Goal: Transaction & Acquisition: Purchase product/service

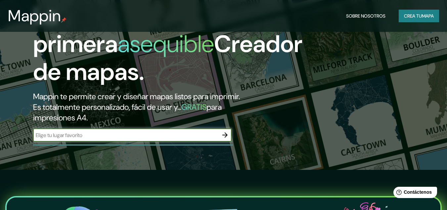
scroll to position [132, 0]
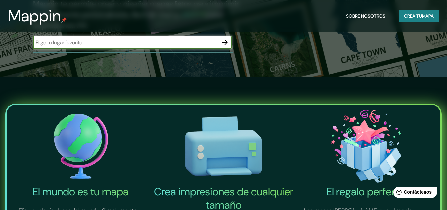
click at [159, 42] on input "text" at bounding box center [125, 43] width 185 height 8
type input "[PERSON_NAME], [PERSON_NAME]"
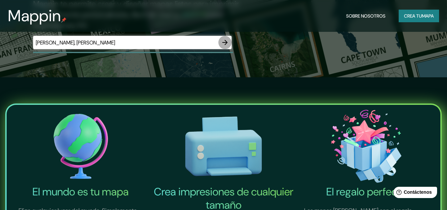
click at [224, 44] on icon "button" at bounding box center [225, 42] width 8 height 8
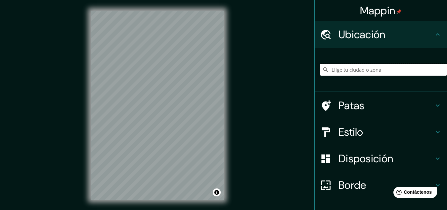
click at [366, 68] on input "Elige tu ciudad o zona" at bounding box center [383, 70] width 127 height 12
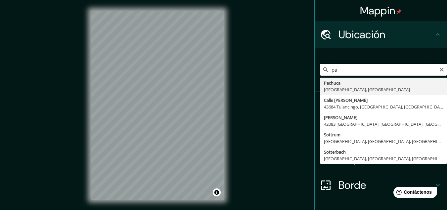
type input "p"
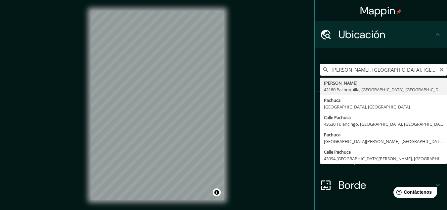
type input "[GEOGRAPHIC_DATA], [GEOGRAPHIC_DATA], [GEOGRAPHIC_DATA]"
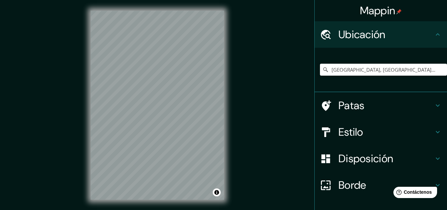
click at [422, 130] on h4 "Estilo" at bounding box center [386, 131] width 95 height 13
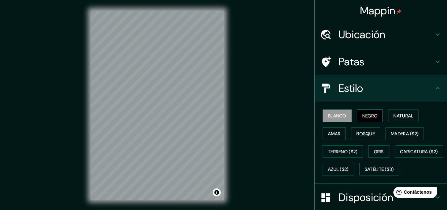
click at [365, 117] on font "Negro" at bounding box center [371, 116] width 16 height 6
click at [408, 118] on font "Natural" at bounding box center [404, 116] width 20 height 6
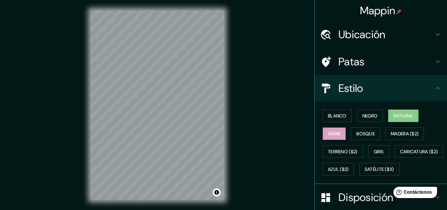
click at [329, 134] on font "Amar" at bounding box center [334, 133] width 13 height 6
click at [363, 134] on font "Bosque" at bounding box center [366, 133] width 19 height 6
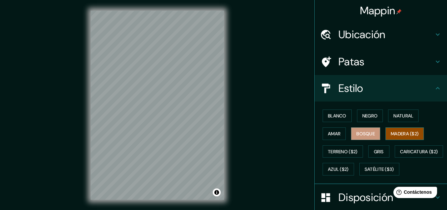
click at [386, 133] on button "Madera ($2)" at bounding box center [405, 133] width 38 height 13
click at [118, 206] on div "© Mapbox © OpenStreetMap Improve this map" at bounding box center [157, 105] width 155 height 210
click at [228, 52] on div "© Mapbox © OpenStreetMap Improve this map" at bounding box center [157, 105] width 155 height 210
click at [374, 151] on font "Gris" at bounding box center [379, 151] width 10 height 6
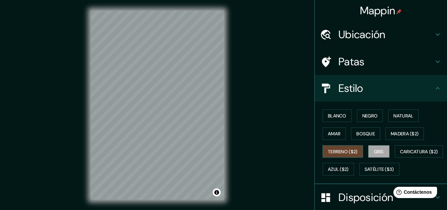
click at [344, 149] on font "Terreno ($2)" at bounding box center [343, 151] width 30 height 6
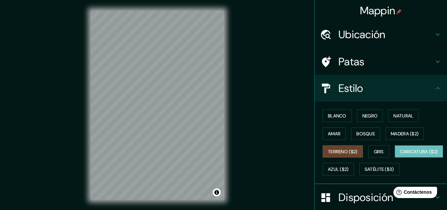
click at [400, 156] on font "Caricatura ($2)" at bounding box center [419, 151] width 38 height 9
click at [354, 173] on button "Azul ($2)" at bounding box center [338, 169] width 31 height 13
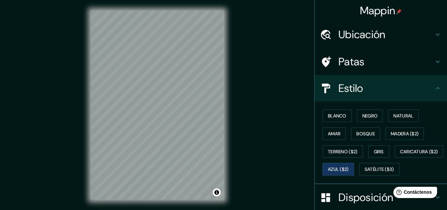
click at [389, 64] on h4 "Patas" at bounding box center [386, 61] width 95 height 13
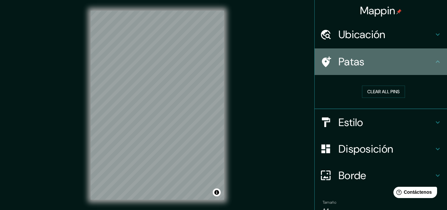
click at [389, 64] on h4 "Patas" at bounding box center [386, 61] width 95 height 13
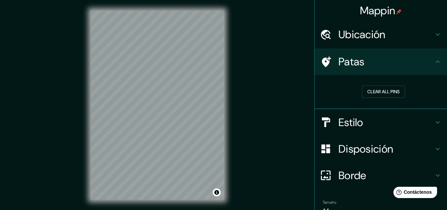
click at [387, 123] on h4 "Estilo" at bounding box center [386, 122] width 95 height 13
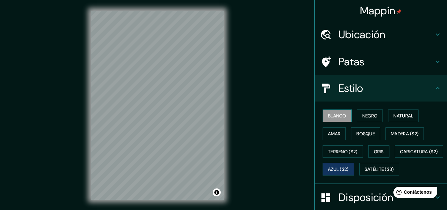
click at [344, 110] on button "Blanco" at bounding box center [337, 115] width 29 height 13
click at [363, 116] on font "Negro" at bounding box center [371, 116] width 16 height 6
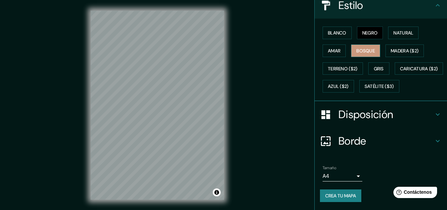
scroll to position [100, 0]
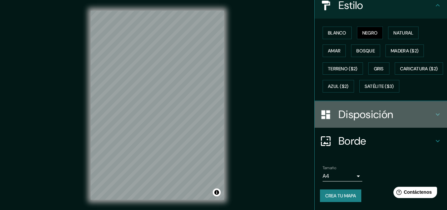
click at [395, 112] on h4 "Disposición" at bounding box center [386, 114] width 95 height 13
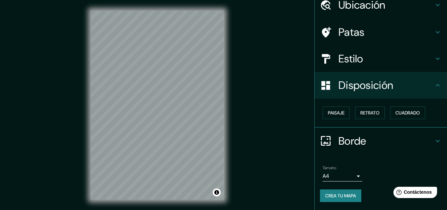
scroll to position [29, 0]
click at [341, 111] on button "Paisaje" at bounding box center [336, 113] width 27 height 13
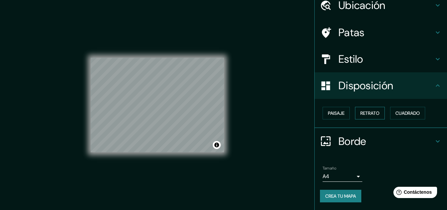
click at [361, 113] on font "Retrato" at bounding box center [370, 113] width 19 height 6
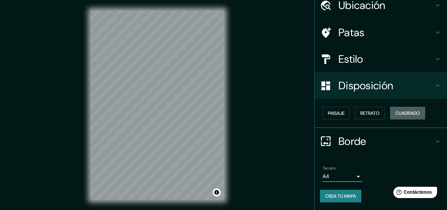
click at [399, 111] on font "Cuadrado" at bounding box center [408, 113] width 25 height 6
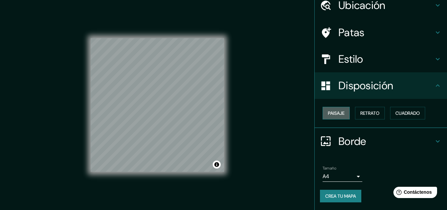
click at [337, 114] on font "Paisaje" at bounding box center [336, 113] width 17 height 6
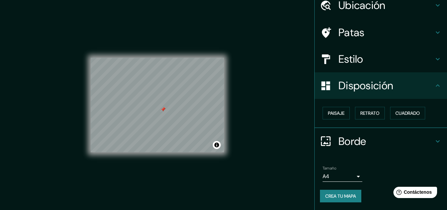
click at [352, 175] on body "Mappin Ubicación Pachuca, [GEOGRAPHIC_DATA], [GEOGRAPHIC_DATA] Patas Estilo Dis…" at bounding box center [223, 105] width 447 height 210
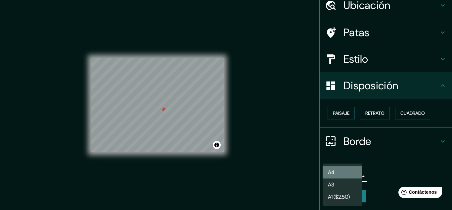
click at [356, 171] on li "A4" at bounding box center [343, 172] width 40 height 12
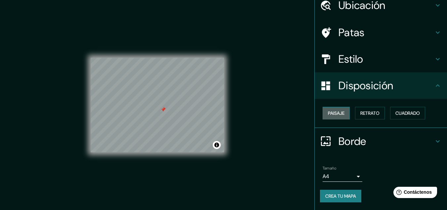
click at [337, 114] on font "Paisaje" at bounding box center [336, 113] width 17 height 6
click at [338, 112] on font "Paisaje" at bounding box center [336, 113] width 17 height 6
click at [378, 111] on button "Retrato" at bounding box center [370, 113] width 30 height 13
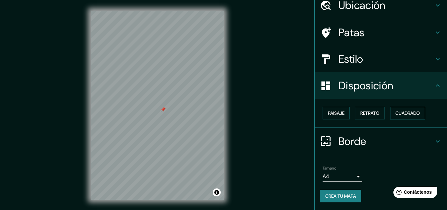
click at [409, 111] on font "Cuadrado" at bounding box center [408, 113] width 25 height 6
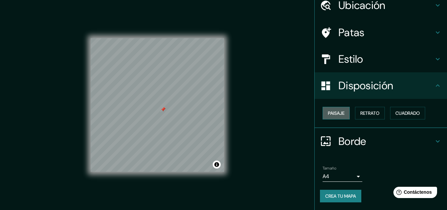
click at [328, 111] on font "Paisaje" at bounding box center [336, 113] width 17 height 6
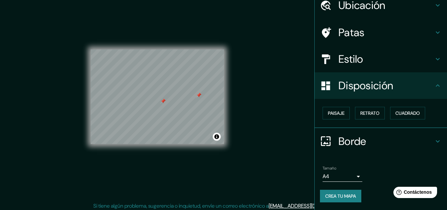
scroll to position [11, 0]
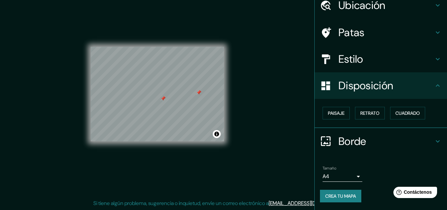
click at [345, 190] on button "Crea tu mapa" at bounding box center [340, 195] width 41 height 13
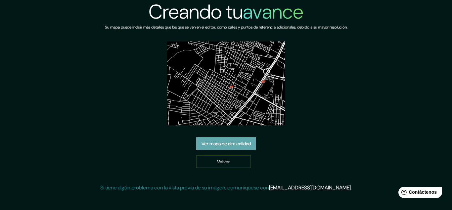
click at [254, 146] on link "Ver mapa de alta calidad" at bounding box center [226, 143] width 60 height 13
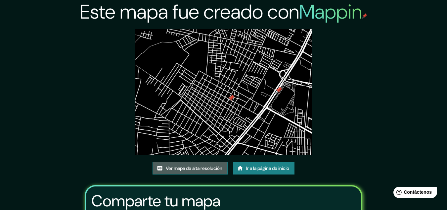
click at [222, 169] on font "Ver mapa de alta resolución" at bounding box center [194, 168] width 57 height 6
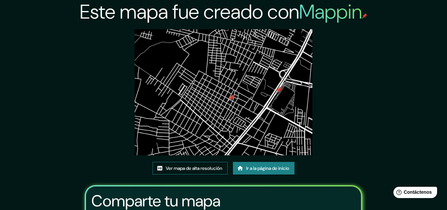
drag, startPoint x: 262, startPoint y: 114, endPoint x: 190, endPoint y: 164, distance: 87.9
click at [190, 164] on font "Ver mapa de alta resolución" at bounding box center [194, 168] width 57 height 9
click at [202, 171] on font "Ver mapa de alta resolución" at bounding box center [194, 168] width 57 height 9
